Goal: Information Seeking & Learning: Understand process/instructions

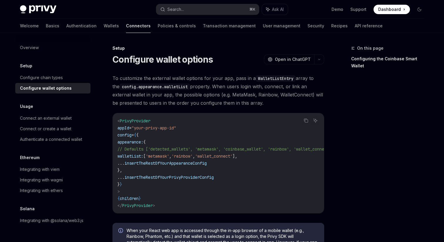
scroll to position [0, 13]
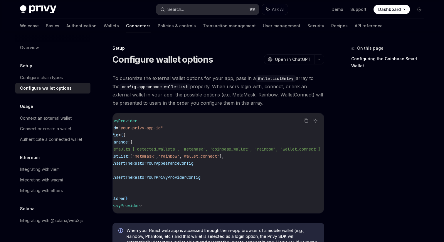
click at [176, 11] on div "Search..." at bounding box center [175, 9] width 16 height 7
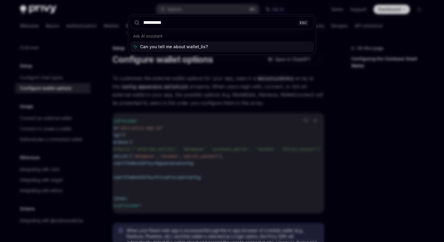
type input "**********"
type textarea "*"
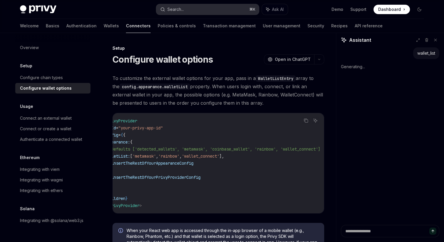
click at [181, 11] on div "Search..." at bounding box center [175, 9] width 16 height 7
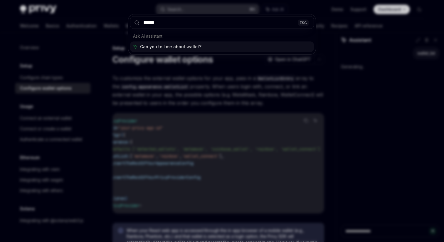
type input "*******"
type textarea "*"
type input "**********"
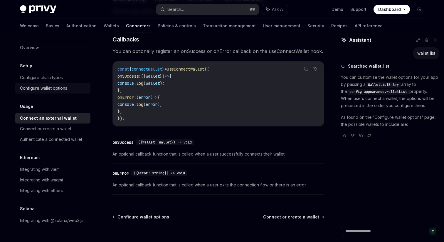
scroll to position [356, 0]
click at [43, 85] on div "Configure wallet options" at bounding box center [43, 88] width 47 height 7
type textarea "*"
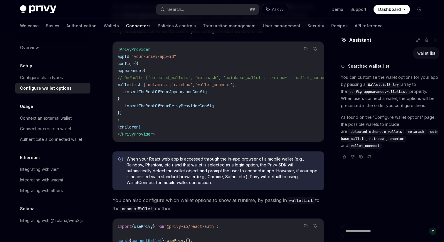
click at [208, 120] on code "< PrivyProvider appId = "your-privy-app-id" config = { { appearance: { // Defau…" at bounding box center [232, 92] width 230 height 92
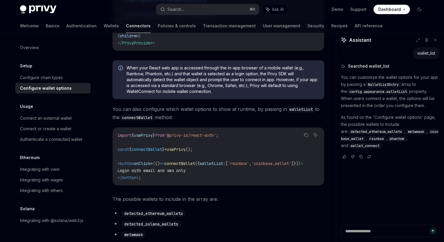
scroll to position [163, 0]
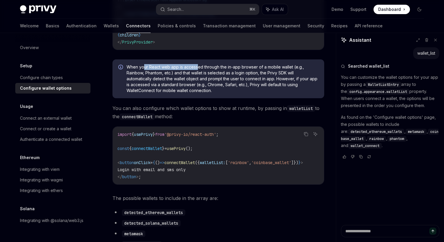
drag, startPoint x: 144, startPoint y: 68, endPoint x: 197, endPoint y: 66, distance: 52.6
click at [196, 66] on div "When your React web app is accessed through the in-app browser of a mobile wall…" at bounding box center [218, 78] width 212 height 39
click at [188, 69] on span "When your React web app is accessed through the in-app browser of a mobile wall…" at bounding box center [223, 78] width 192 height 29
drag, startPoint x: 157, startPoint y: 67, endPoint x: 238, endPoint y: 67, distance: 80.2
click at [238, 67] on span "When your React web app is accessed through the in-app browser of a mobile wall…" at bounding box center [223, 78] width 192 height 29
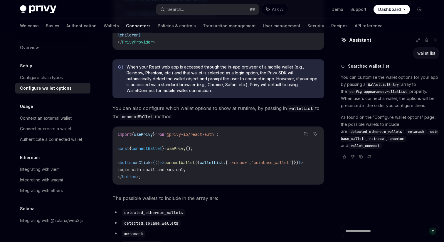
click at [186, 73] on span "When your React web app is accessed through the in-app browser of a mobile wall…" at bounding box center [223, 78] width 192 height 29
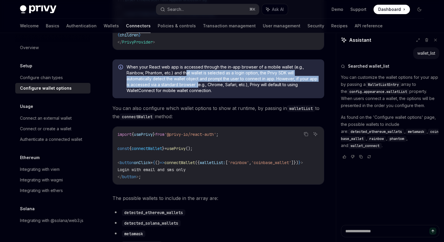
drag, startPoint x: 186, startPoint y: 76, endPoint x: 197, endPoint y: 88, distance: 16.8
click at [197, 88] on span "When your React web app is accessed through the in-app browser of a mobile wall…" at bounding box center [223, 78] width 192 height 29
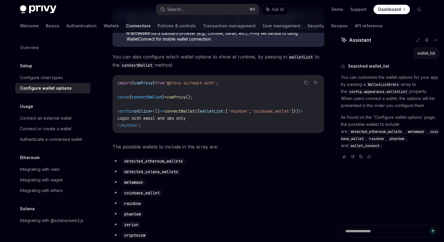
scroll to position [215, 0]
click at [193, 105] on code "import { usePrivy } from '@privy-io/react-auth' ; const { connectWallet } = use…" at bounding box center [218, 103] width 202 height 49
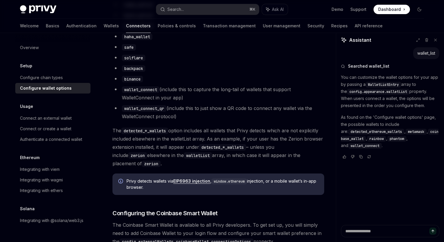
scroll to position [487, 0]
click at [166, 133] on code "detected_*_wallets" at bounding box center [144, 130] width 47 height 6
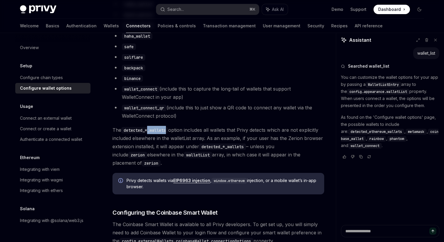
click at [166, 133] on code "detected_*_wallets" at bounding box center [144, 130] width 47 height 6
click at [182, 148] on span "The detected_*_wallets option includes all wallets that Privy detects which are…" at bounding box center [218, 146] width 212 height 41
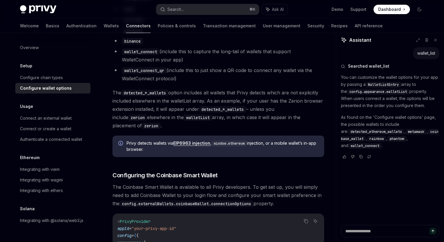
scroll to position [526, 0]
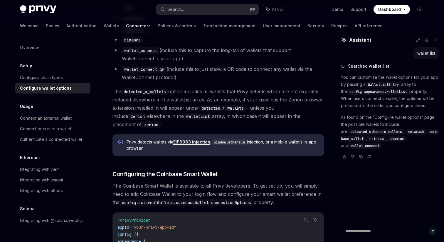
drag, startPoint x: 164, startPoint y: 139, endPoint x: 259, endPoint y: 138, distance: 94.8
click at [259, 139] on span "Privy detects wallets via EIP6963 injection , window.ethereum injection, or a m…" at bounding box center [223, 145] width 192 height 12
drag, startPoint x: 259, startPoint y: 138, endPoint x: 177, endPoint y: 138, distance: 81.6
click at [177, 139] on span "Privy detects wallets via EIP6963 injection , window.ethereum injection, or a m…" at bounding box center [223, 145] width 192 height 12
click at [170, 151] on div "Privy detects wallets via EIP6963 injection , window.ethereum injection, or a m…" at bounding box center [218, 144] width 212 height 21
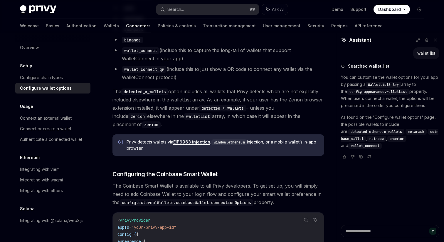
drag, startPoint x: 171, startPoint y: 147, endPoint x: 125, endPoint y: 139, distance: 46.2
click at [125, 139] on div "Privy detects wallets via EIP6963 injection , window.ethereum injection, or a m…" at bounding box center [218, 144] width 212 height 21
click at [134, 140] on span "Privy detects wallets via EIP6963 injection , window.ethereum injection, or a m…" at bounding box center [223, 145] width 192 height 12
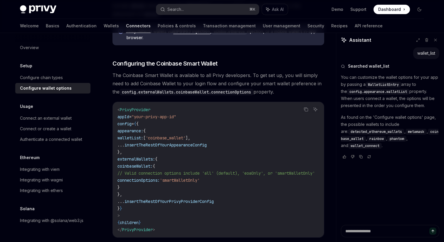
scroll to position [637, 0]
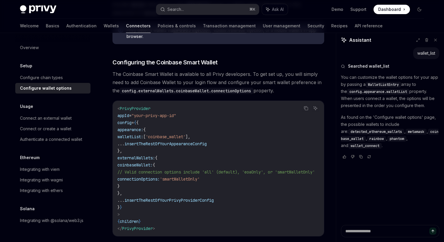
click at [153, 81] on span "The Coinbase Smart Wallet is available to all Privy developers. To get set up, …" at bounding box center [218, 82] width 212 height 25
click at [152, 87] on code "config.externalWallets.coinbaseWallet.connectionOptions" at bounding box center [187, 90] width 134 height 6
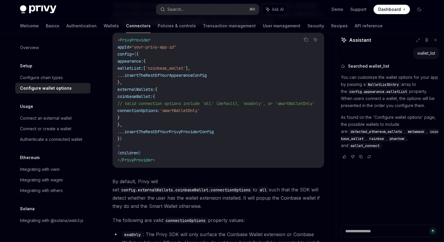
click at [150, 73] on span "insertTheRestOfYourAppearanceConfig" at bounding box center [165, 75] width 82 height 5
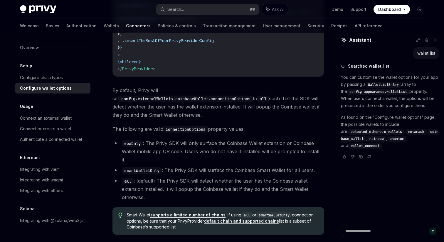
scroll to position [803, 0]
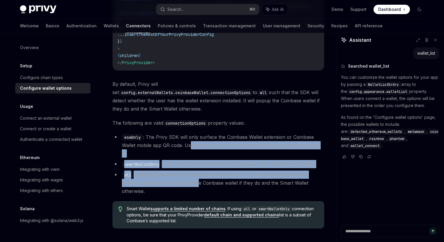
drag, startPoint x: 198, startPoint y: 167, endPoint x: 190, endPoint y: 134, distance: 33.5
click at [190, 134] on ul "eoaOnly : The Privy SDK will only surface the Coinbase Wallet extension or Coin…" at bounding box center [218, 164] width 212 height 62
click at [190, 134] on li "eoaOnly : The Privy SDK will only surface the Coinbase Wallet extension or Coin…" at bounding box center [218, 145] width 212 height 25
drag, startPoint x: 184, startPoint y: 134, endPoint x: 237, endPoint y: 166, distance: 62.5
click at [237, 166] on ul "eoaOnly : The Privy SDK will only surface the Coinbase Wallet extension or Coin…" at bounding box center [218, 164] width 212 height 62
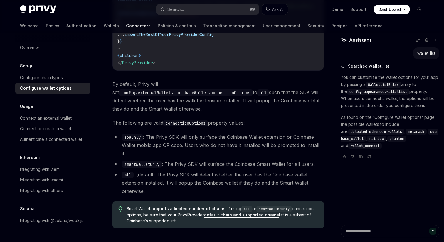
click at [237, 170] on li "all : (default) The Privy SDK will detect whether the user has the Coinbase wal…" at bounding box center [218, 182] width 212 height 25
drag, startPoint x: 208, startPoint y: 196, endPoint x: 159, endPoint y: 199, distance: 48.5
click at [159, 206] on span "Smart Wallet supports a limited number of chains . If using all or smartWalletO…" at bounding box center [223, 215] width 192 height 18
drag, startPoint x: 144, startPoint y: 201, endPoint x: 206, endPoint y: 206, distance: 61.8
click at [206, 206] on div "Smart Wallet supports a limited number of chains . If using all or smartWalletO…" at bounding box center [218, 214] width 212 height 27
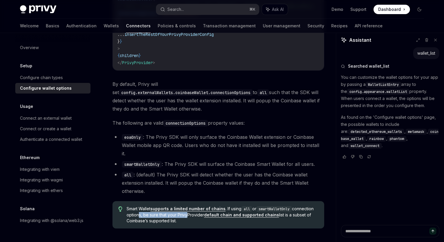
click at [206, 206] on div "Smart Wallet supports a limited number of chains . If using all or smartWalletO…" at bounding box center [218, 214] width 212 height 27
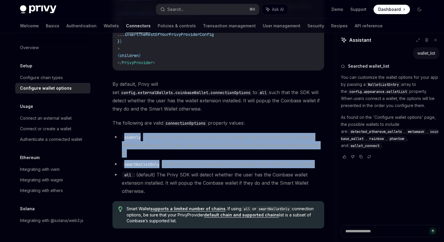
drag, startPoint x: 123, startPoint y: 122, endPoint x: 188, endPoint y: 152, distance: 71.3
click at [188, 152] on ul "eoaOnly : The Privy SDK will only surface the Coinbase Wallet extension or Coin…" at bounding box center [218, 164] width 212 height 62
